Goal: Browse casually

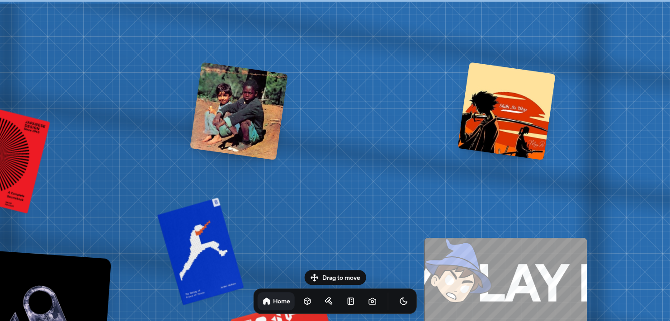
drag, startPoint x: 369, startPoint y: 140, endPoint x: 32, endPoint y: 205, distance: 343.5
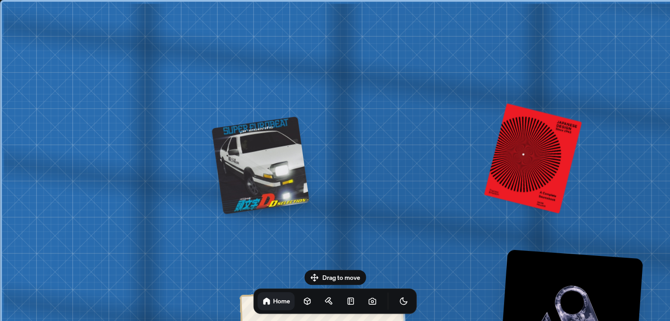
drag, startPoint x: 236, startPoint y: 175, endPoint x: 269, endPoint y: 178, distance: 33.6
click at [269, 178] on div at bounding box center [261, 165] width 98 height 98
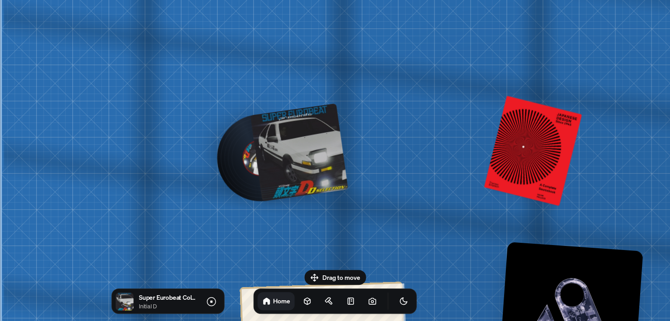
drag, startPoint x: 269, startPoint y: 178, endPoint x: 333, endPoint y: 170, distance: 64.2
click at [333, 170] on div at bounding box center [299, 153] width 98 height 98
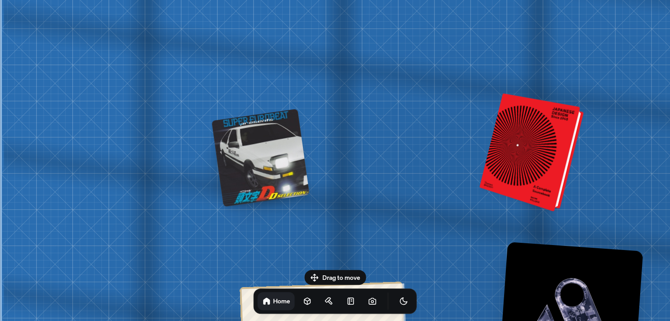
click at [544, 154] on div at bounding box center [533, 153] width 97 height 114
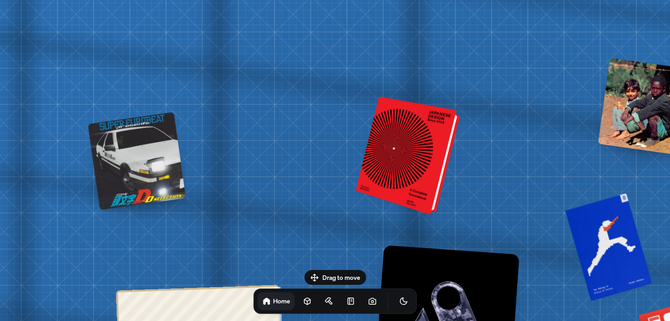
drag, startPoint x: 542, startPoint y: 154, endPoint x: 419, endPoint y: 157, distance: 123.0
click at [419, 157] on div at bounding box center [409, 156] width 97 height 114
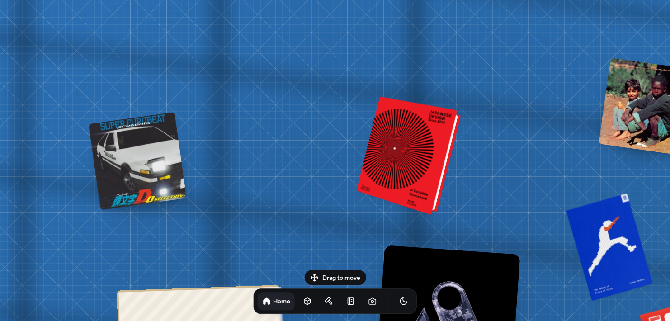
click at [419, 157] on div at bounding box center [410, 156] width 97 height 114
click at [424, 159] on div at bounding box center [410, 156] width 97 height 114
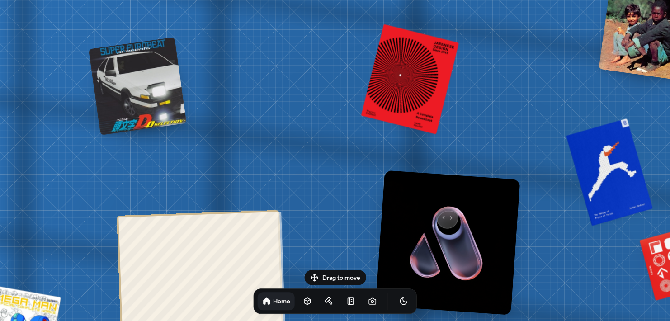
click at [441, 213] on img at bounding box center [447, 242] width 145 height 145
